Goal: Task Accomplishment & Management: Manage account settings

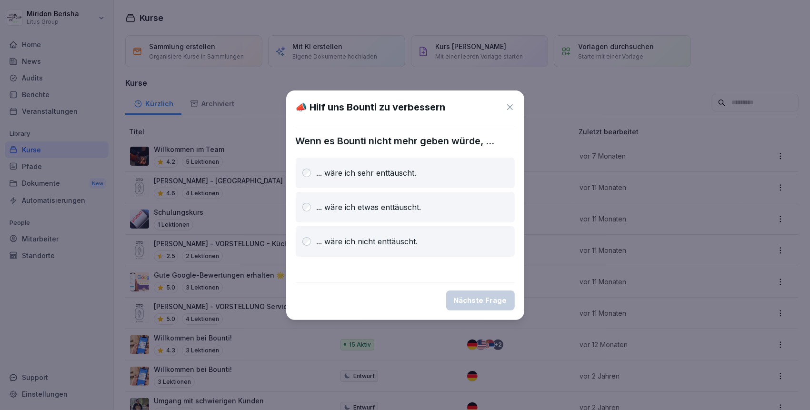
click at [507, 106] on icon at bounding box center [510, 107] width 10 height 10
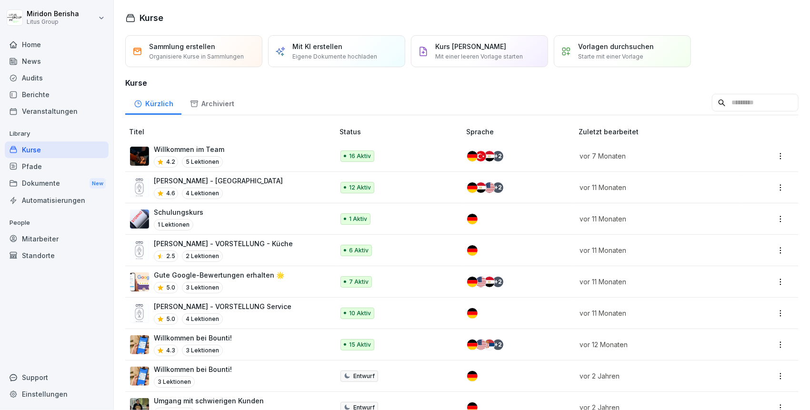
click at [35, 241] on div "Mitarbeiter" at bounding box center [57, 238] width 104 height 17
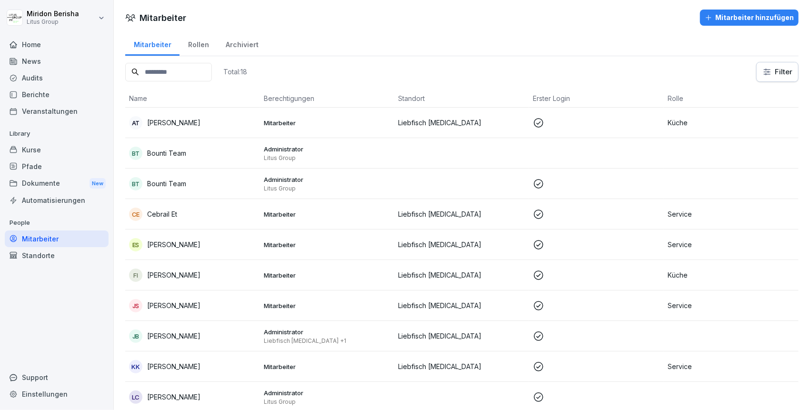
click at [156, 120] on p "[PERSON_NAME]" at bounding box center [173, 123] width 53 height 10
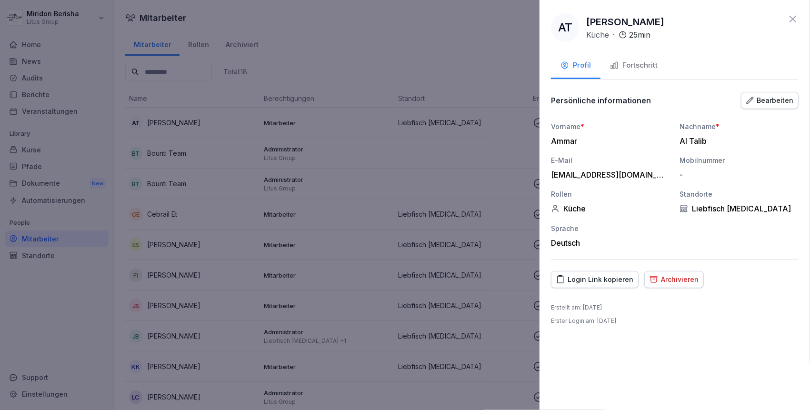
click at [237, 203] on div at bounding box center [405, 205] width 810 height 410
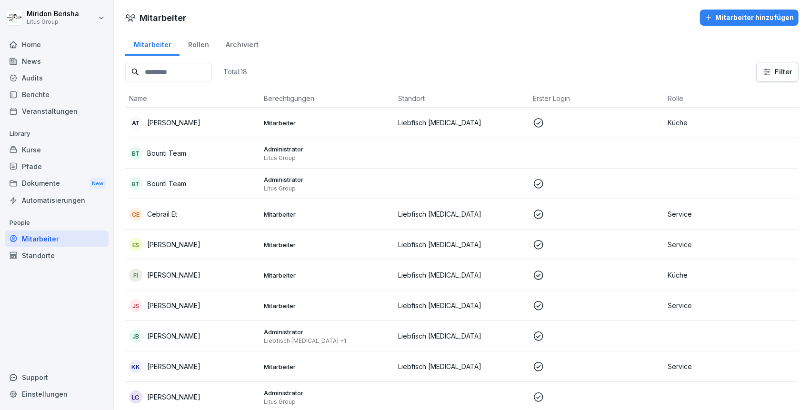
click at [162, 216] on p "Cebrail Et" at bounding box center [162, 214] width 30 height 10
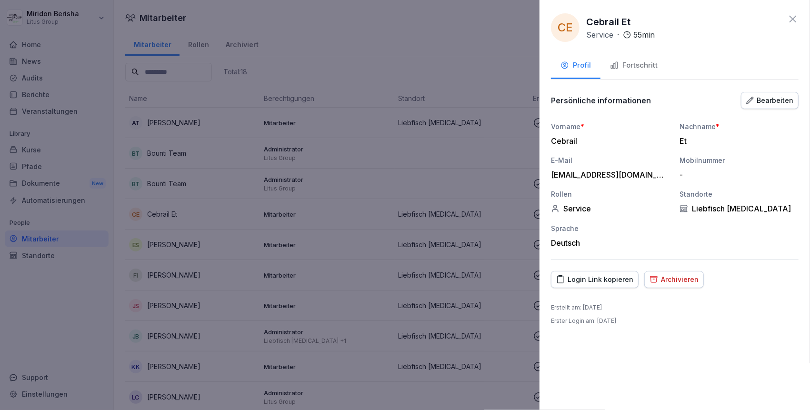
click at [673, 279] on div "Archivieren" at bounding box center [673, 279] width 49 height 10
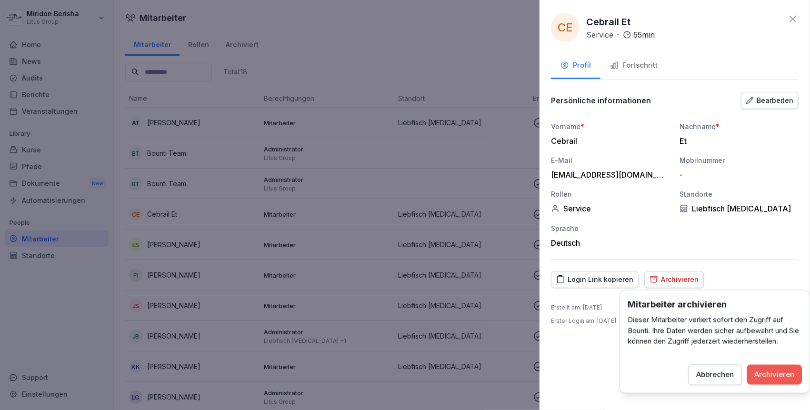
click at [773, 373] on div "Archivieren" at bounding box center [774, 374] width 40 height 10
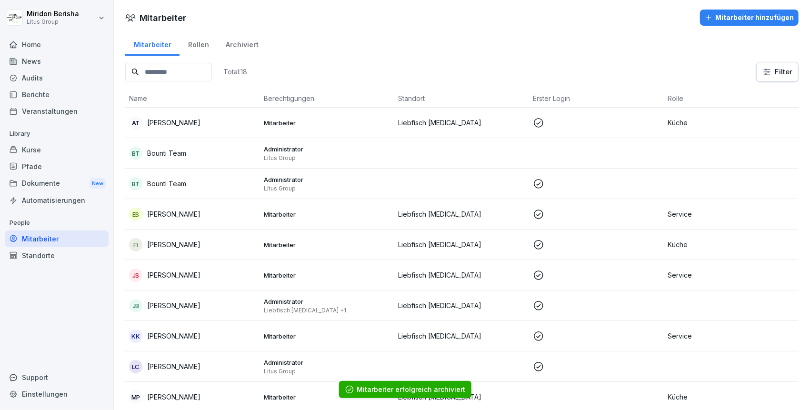
click at [180, 212] on p "[PERSON_NAME]" at bounding box center [173, 214] width 53 height 10
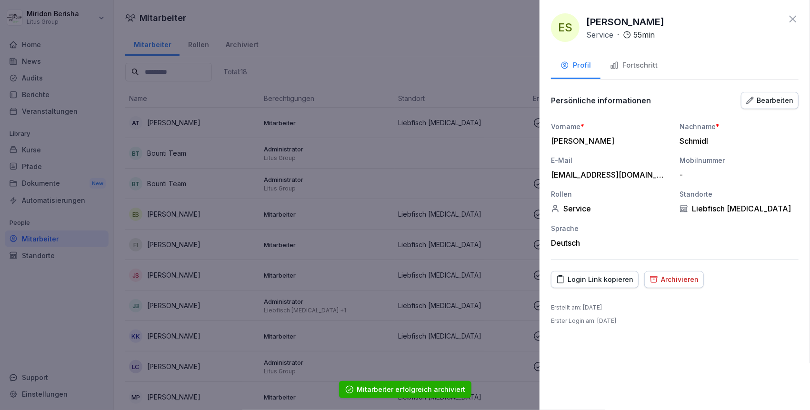
click at [666, 283] on div "Archivieren" at bounding box center [673, 279] width 49 height 10
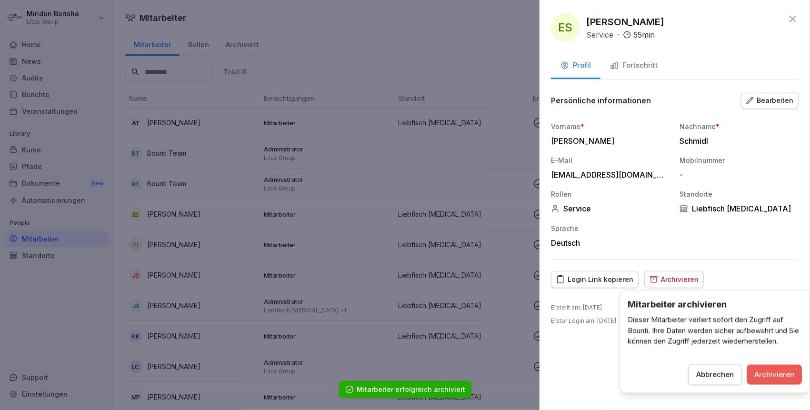
click at [764, 376] on div "Archivieren" at bounding box center [774, 374] width 40 height 10
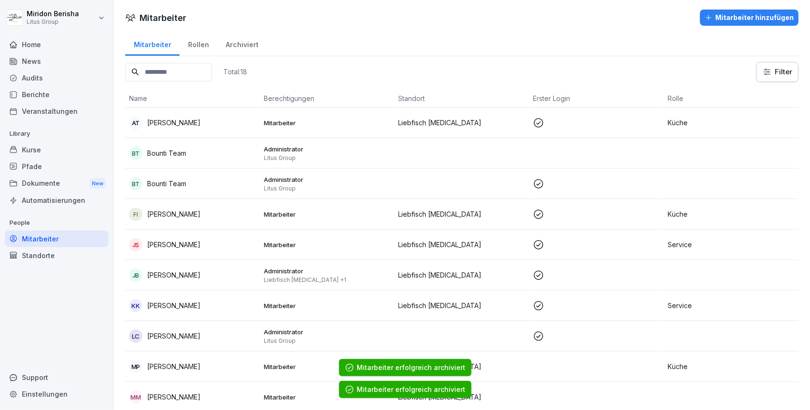
click at [166, 246] on p "[PERSON_NAME]" at bounding box center [173, 244] width 53 height 10
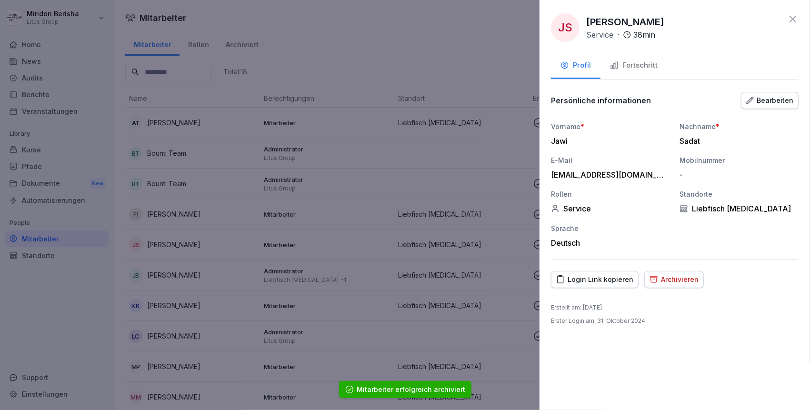
click at [669, 281] on div "Archivieren" at bounding box center [673, 279] width 49 height 10
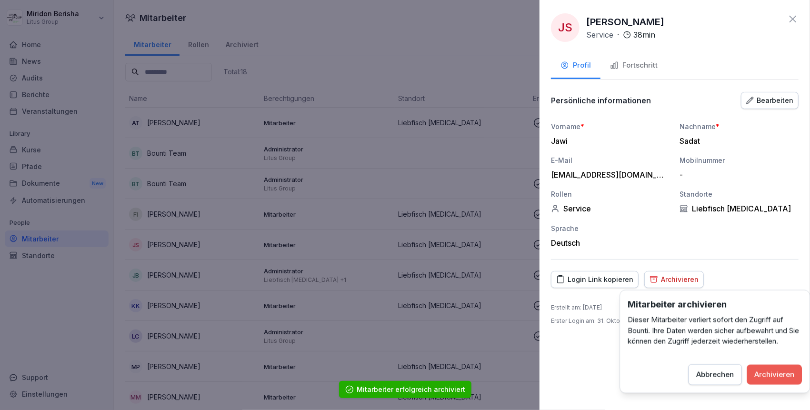
click at [768, 373] on div "Archivieren" at bounding box center [774, 374] width 40 height 10
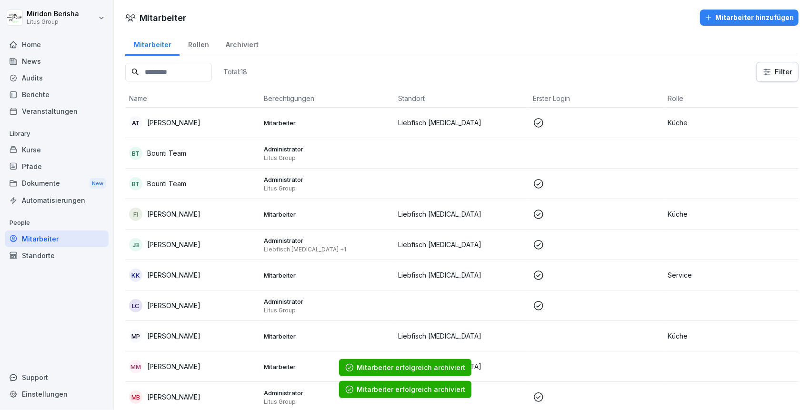
click at [161, 270] on p "[PERSON_NAME]" at bounding box center [173, 275] width 53 height 10
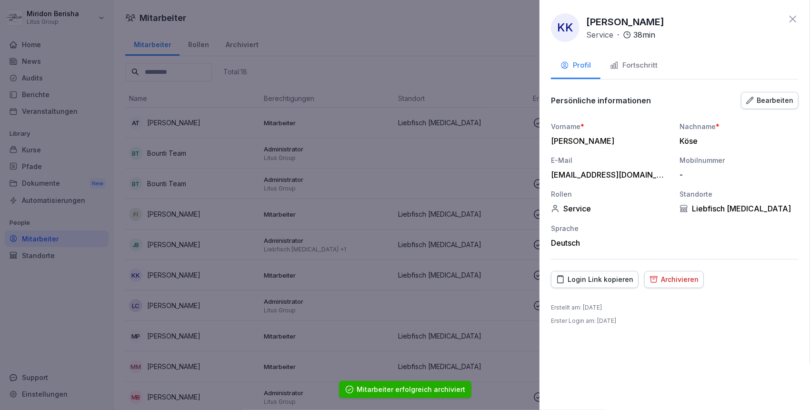
click at [660, 282] on div "Archivieren" at bounding box center [673, 279] width 49 height 10
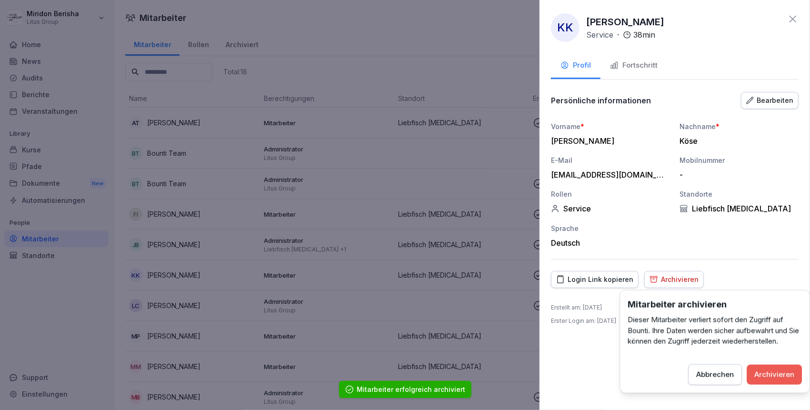
click at [766, 370] on div "Archivieren" at bounding box center [774, 374] width 40 height 10
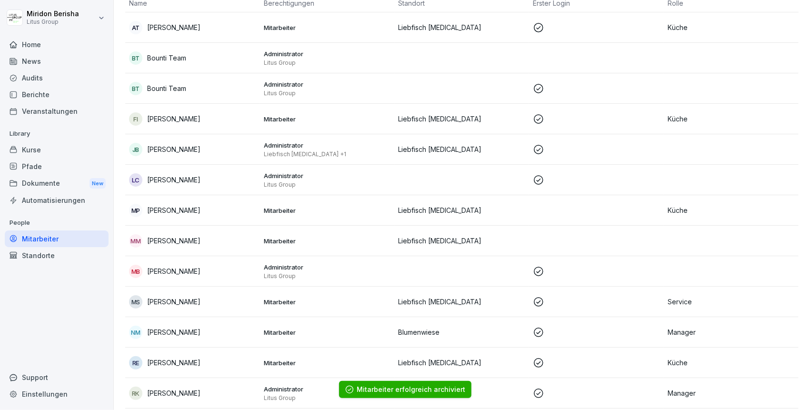
scroll to position [127, 0]
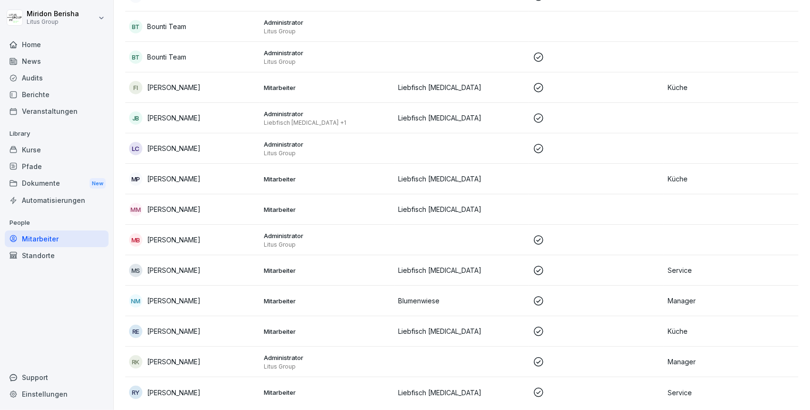
click at [177, 273] on p "[PERSON_NAME]" at bounding box center [173, 270] width 53 height 10
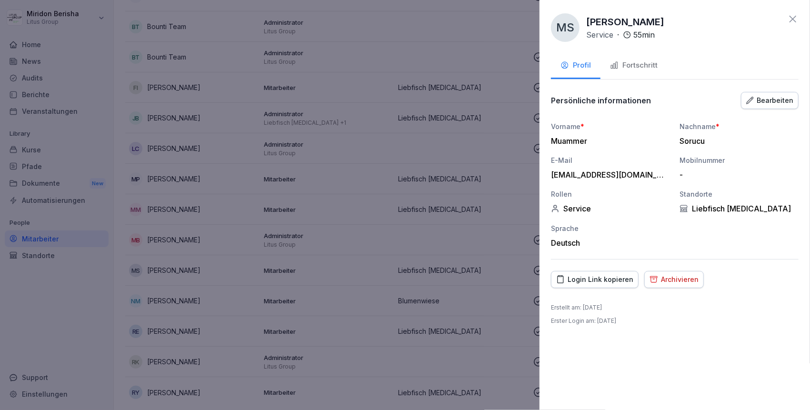
click at [665, 282] on div "Archivieren" at bounding box center [673, 279] width 49 height 10
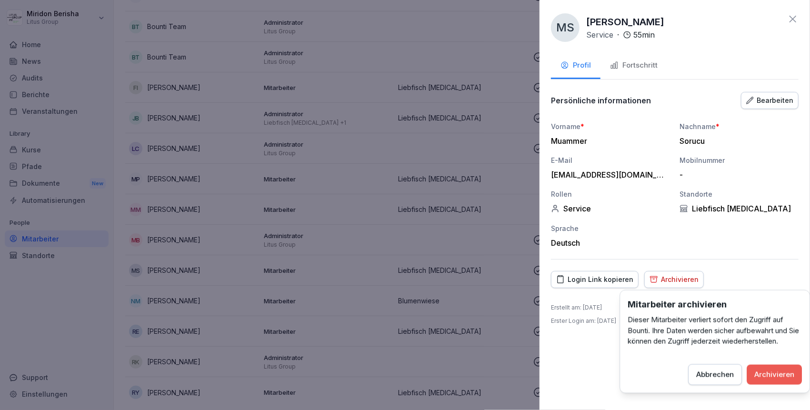
click at [770, 373] on div "Archivieren" at bounding box center [774, 374] width 40 height 10
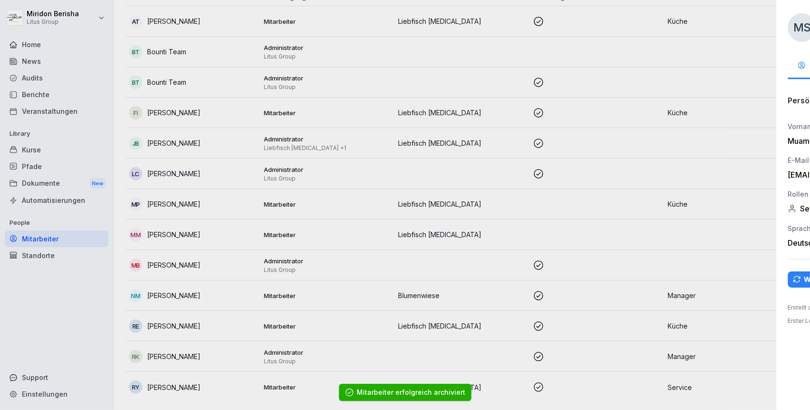
scroll to position [105, 0]
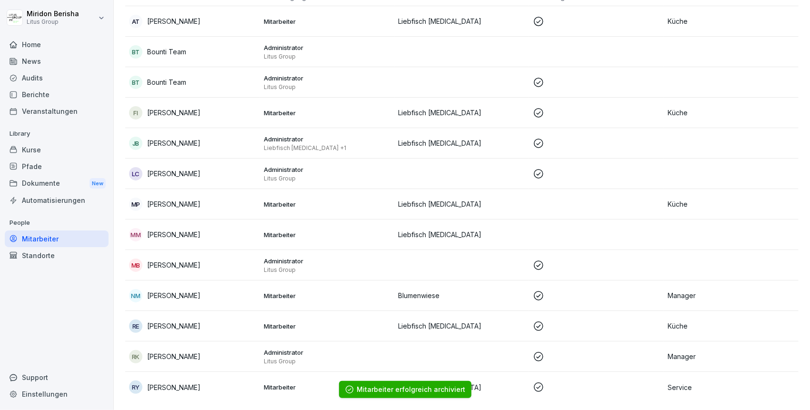
click at [168, 290] on p "[PERSON_NAME]" at bounding box center [173, 295] width 53 height 10
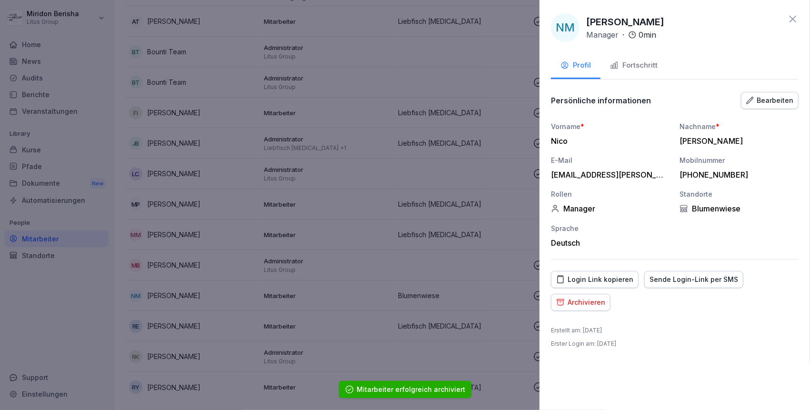
click at [585, 299] on div "Archivieren" at bounding box center [580, 302] width 49 height 10
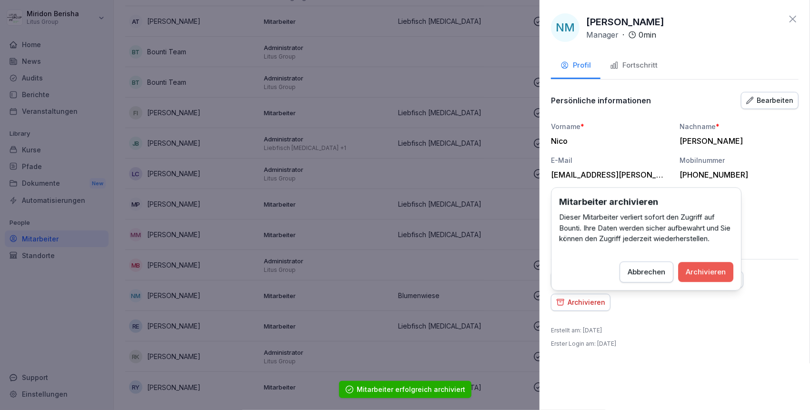
click at [704, 274] on div "Archivieren" at bounding box center [705, 272] width 40 height 10
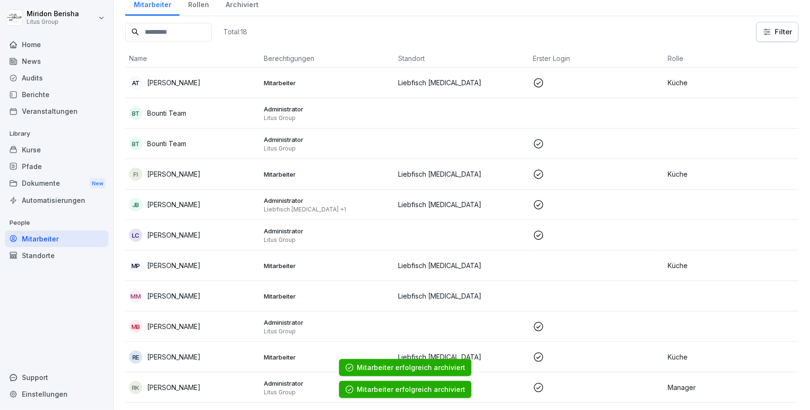
scroll to position [0, 0]
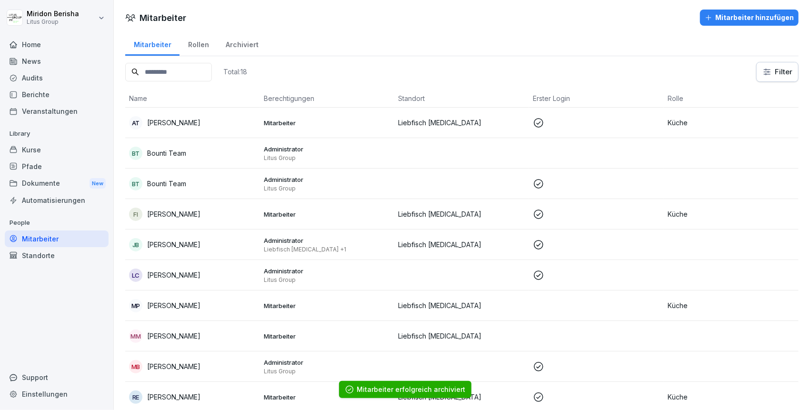
click at [772, 69] on html "[PERSON_NAME] Litus Group Home News Audits Berichte Veranstaltungen Library Kur…" at bounding box center [405, 205] width 810 height 410
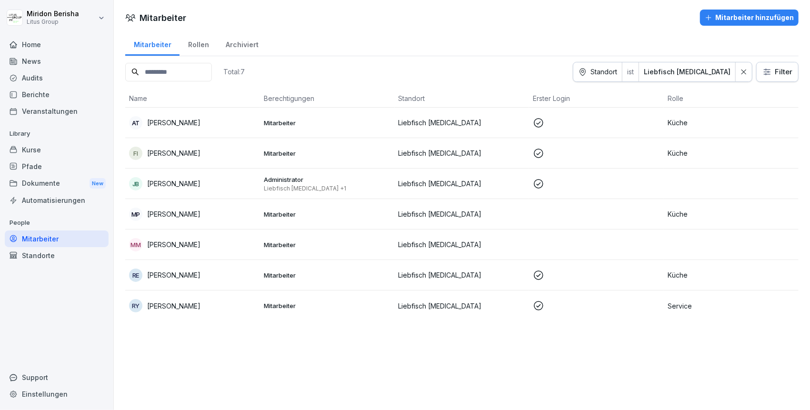
click at [169, 275] on p "[PERSON_NAME]" at bounding box center [173, 275] width 53 height 10
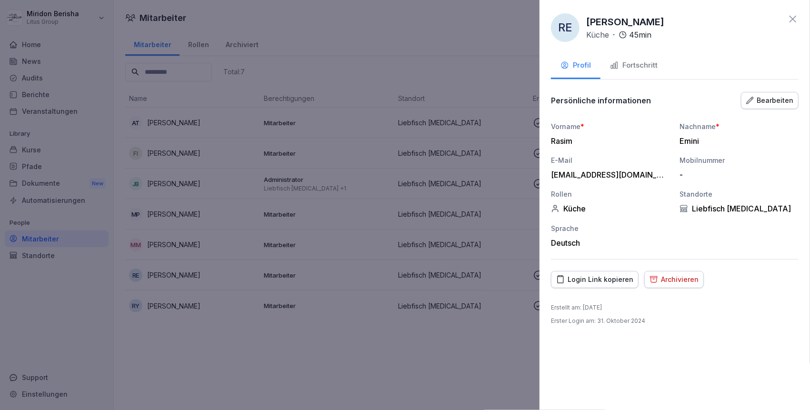
click at [683, 281] on div "Archivieren" at bounding box center [673, 279] width 49 height 10
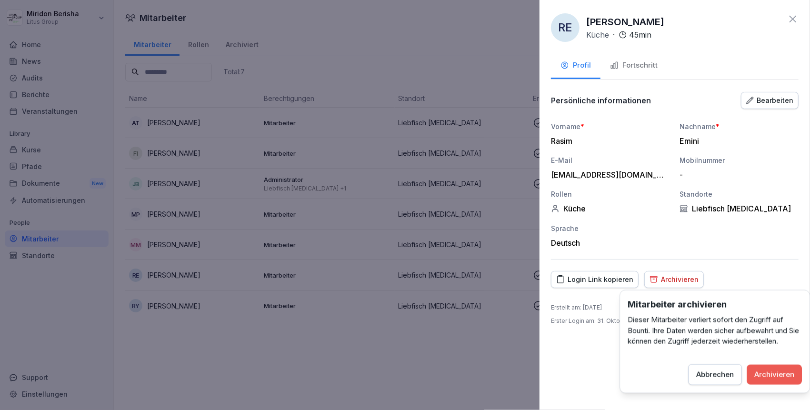
click at [764, 369] on div "Archivieren" at bounding box center [774, 374] width 40 height 10
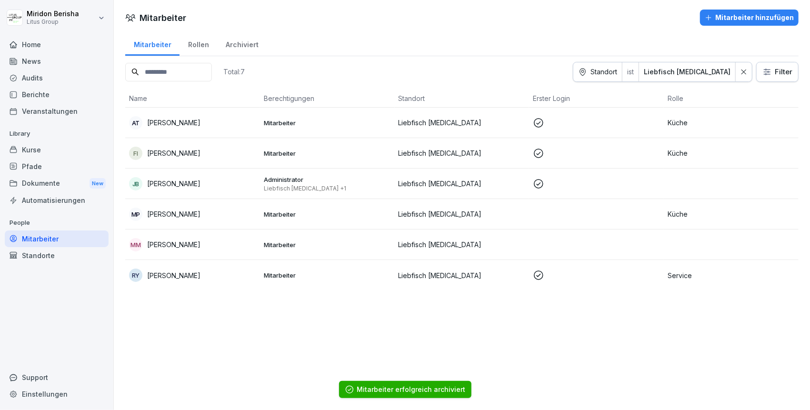
click at [173, 271] on p "[PERSON_NAME]" at bounding box center [173, 275] width 53 height 10
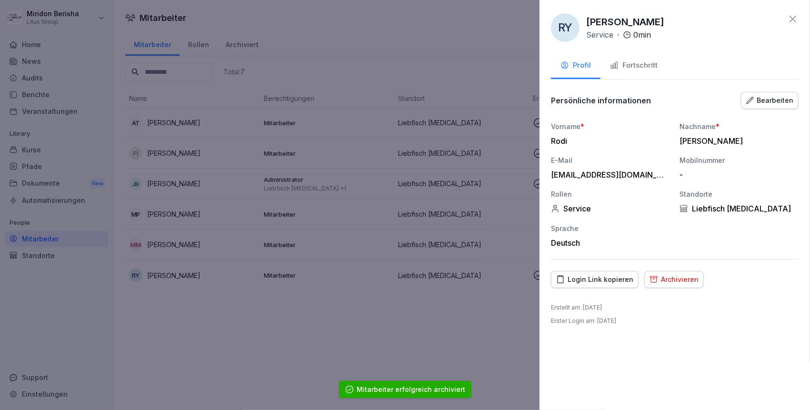
click at [669, 276] on div "Archivieren" at bounding box center [673, 279] width 49 height 10
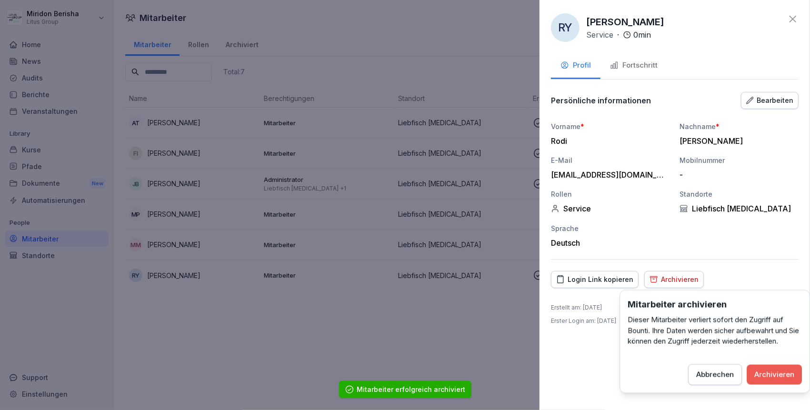
click at [762, 370] on div "Archivieren" at bounding box center [774, 374] width 40 height 10
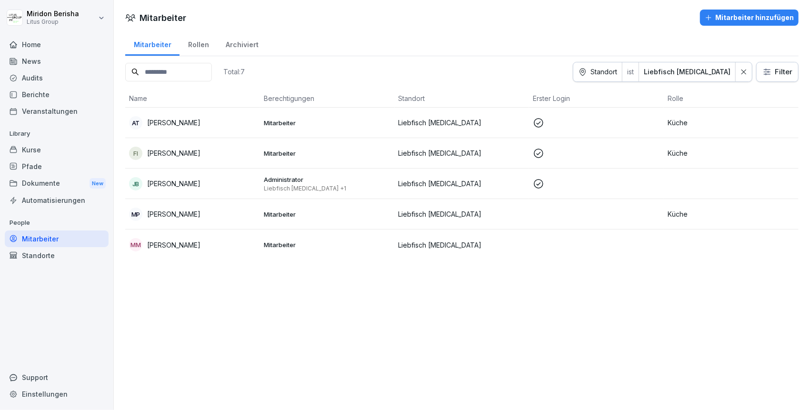
click at [175, 122] on p "[PERSON_NAME]" at bounding box center [173, 123] width 53 height 10
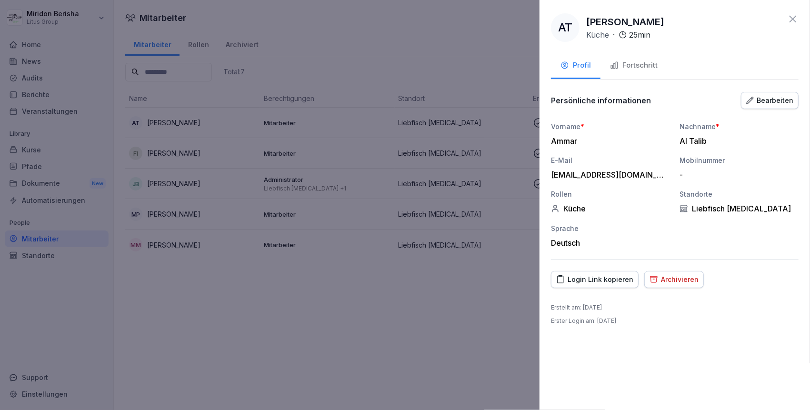
click at [679, 281] on div "Archivieren" at bounding box center [673, 279] width 49 height 10
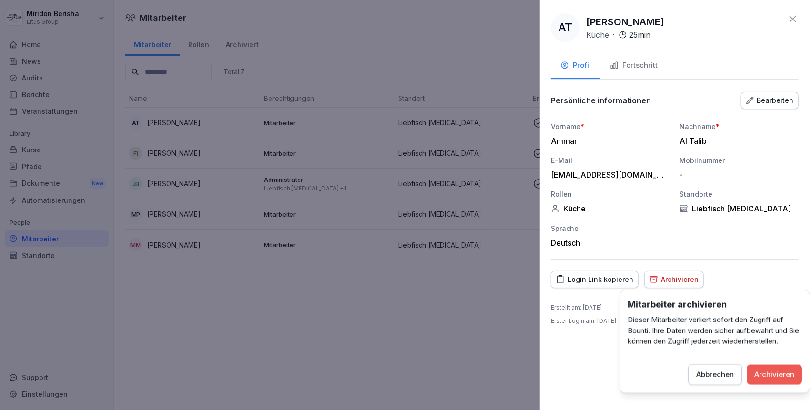
click at [766, 370] on div "Archivieren" at bounding box center [774, 374] width 40 height 10
